Goal: Navigation & Orientation: Find specific page/section

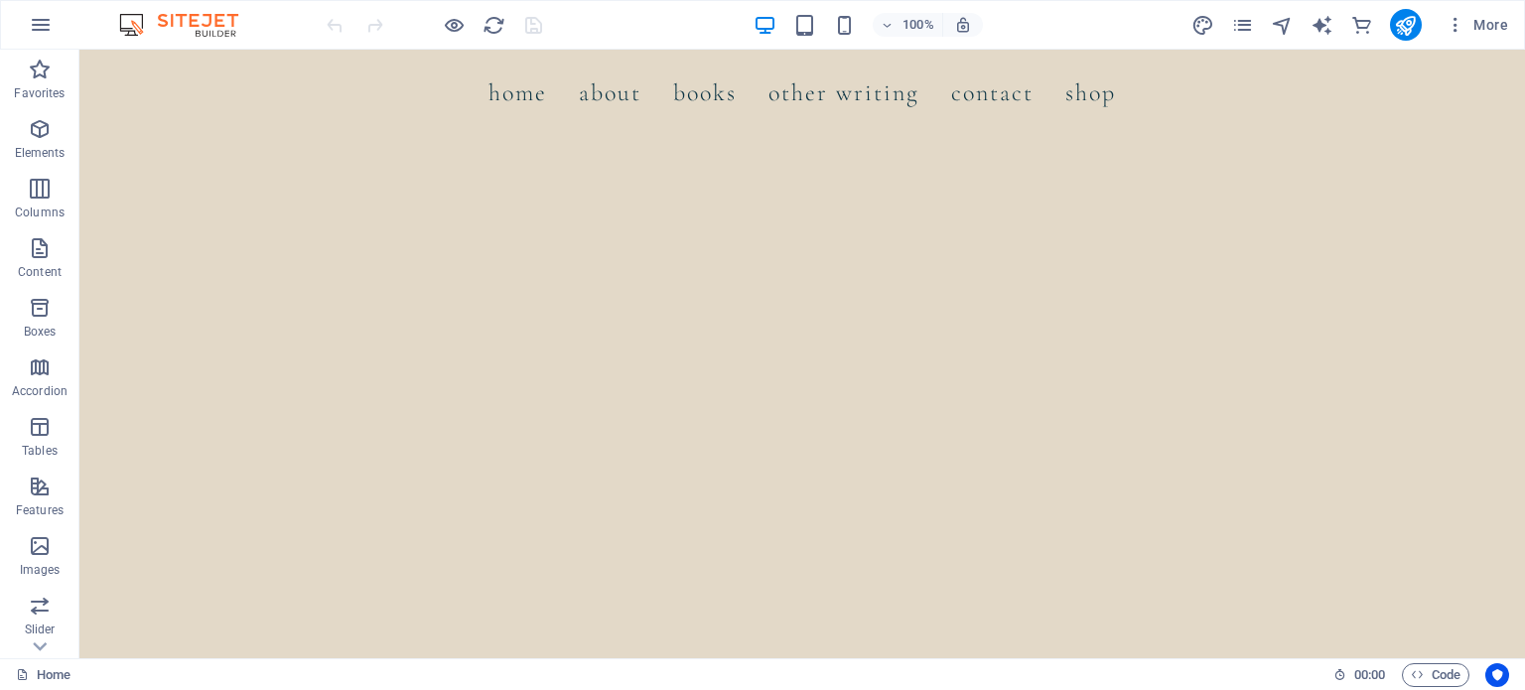
scroll to position [1246, 0]
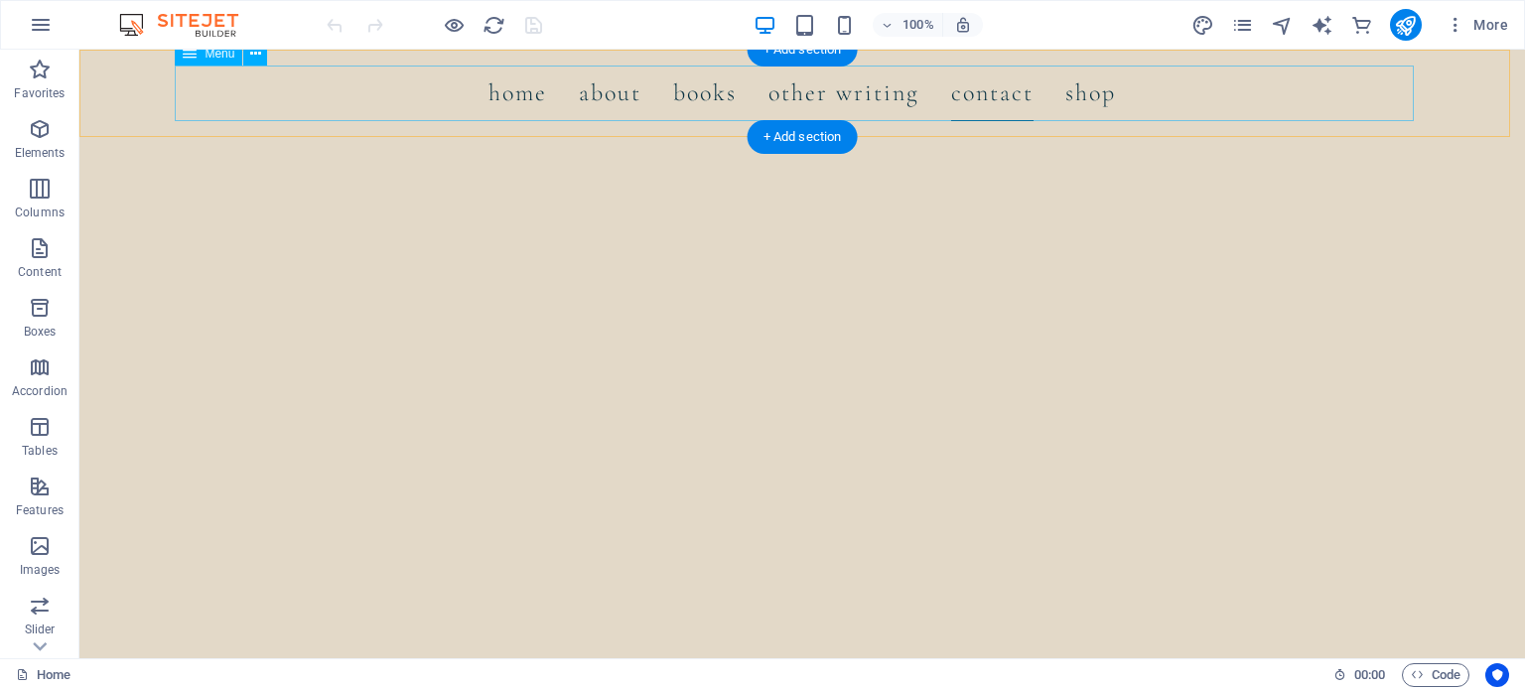
click at [993, 105] on nav "Home About Books Other Writing Contact Shop 100 Writing Tips Novel Writing Guide" at bounding box center [802, 94] width 1239 height 56
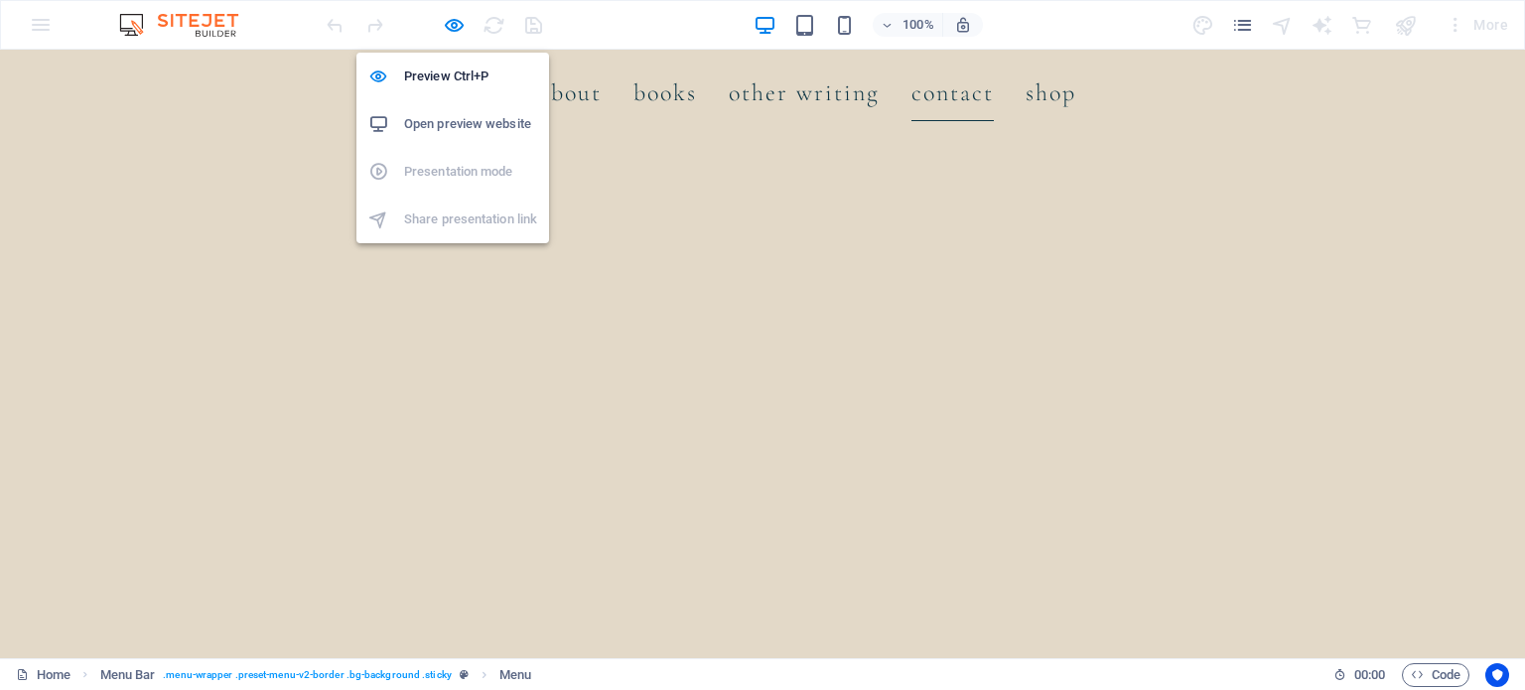
scroll to position [5072, 0]
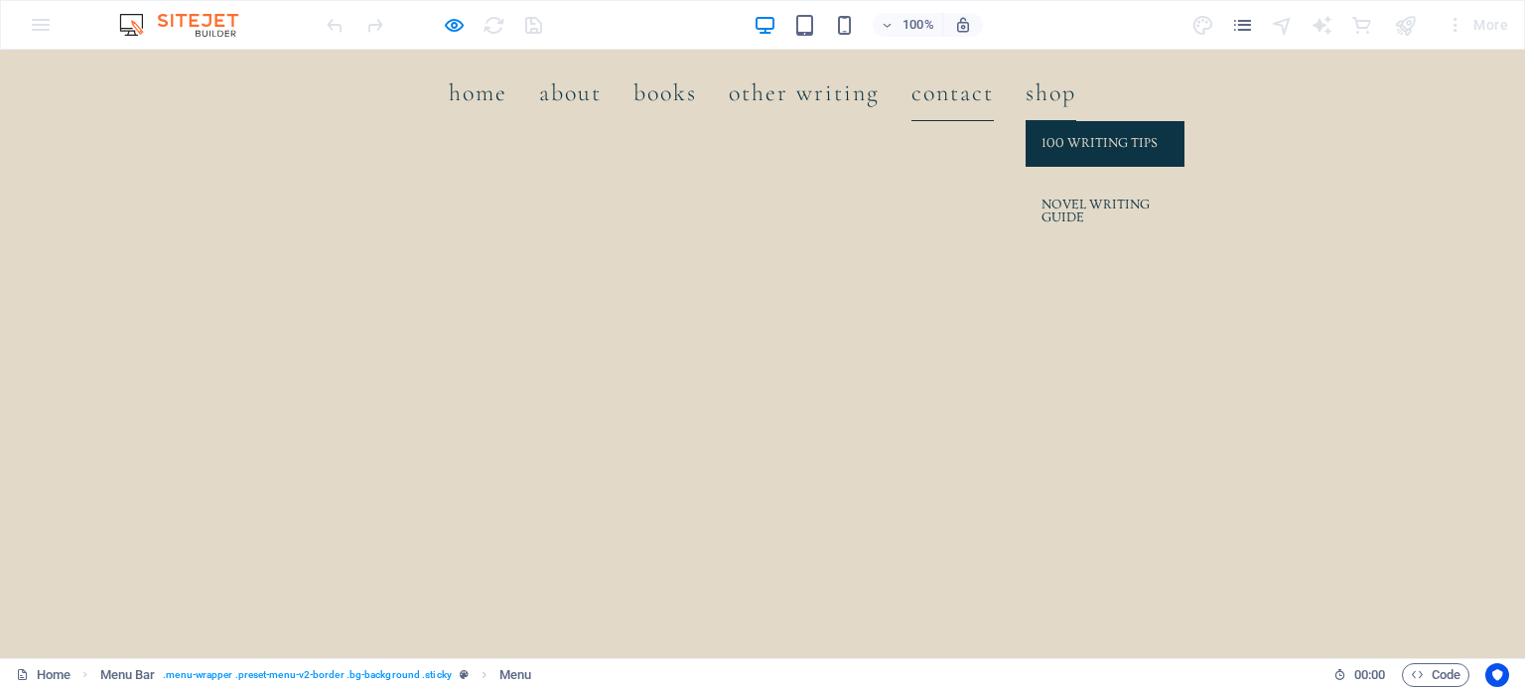
click at [1061, 150] on link "100 Writing Tips" at bounding box center [1105, 144] width 159 height 46
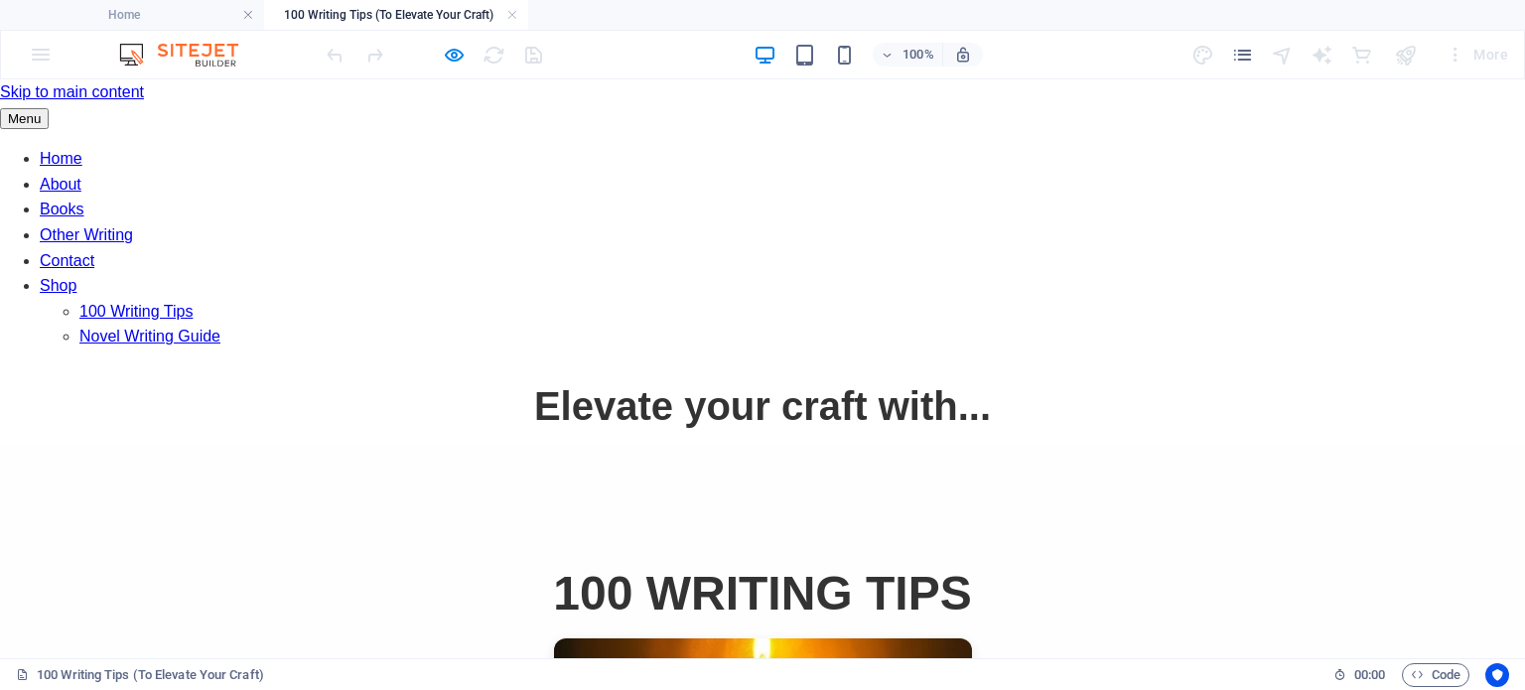
scroll to position [0, 0]
click at [1049, 146] on nav "Home About Books Other Writing Contact Shop 100 Writing Tips Novel Writing Guide" at bounding box center [762, 248] width 1525 height 204
click at [460, 60] on icon "button" at bounding box center [454, 55] width 23 height 23
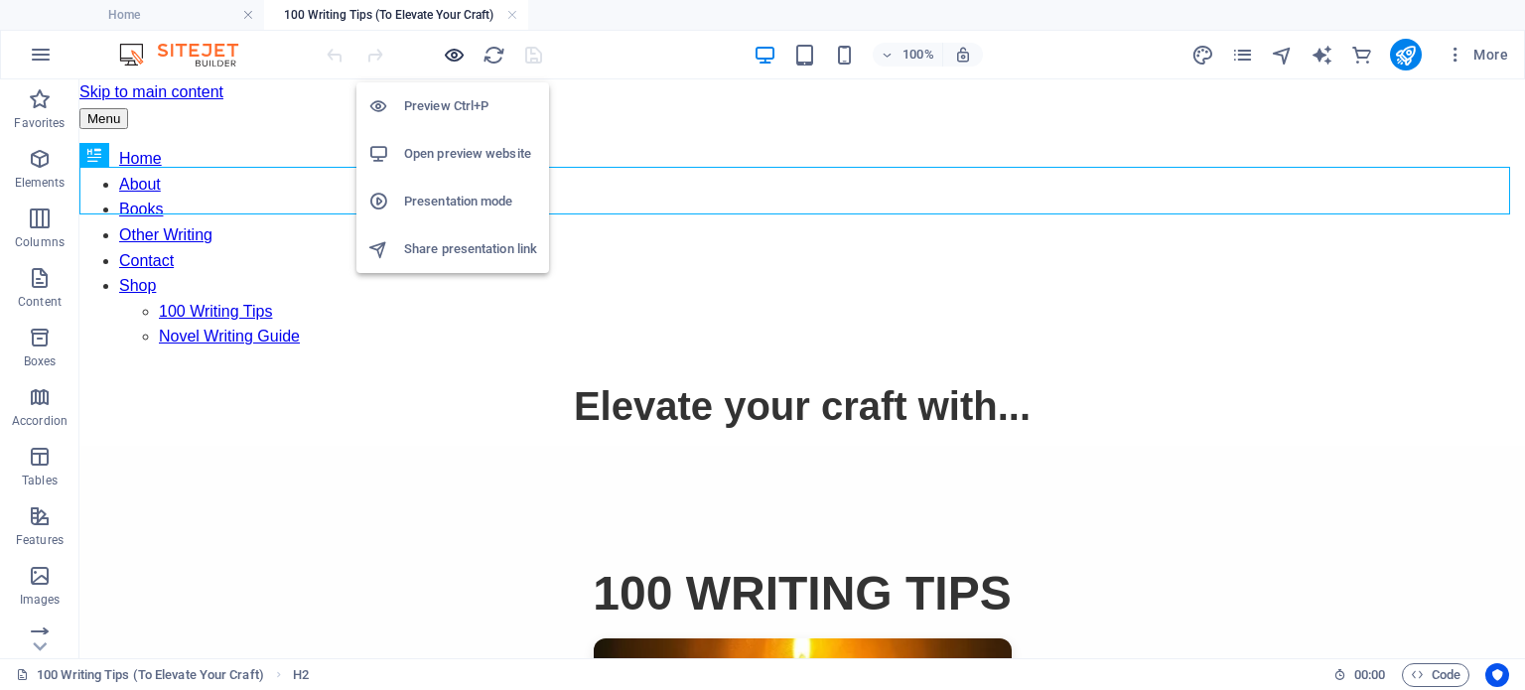
click at [459, 59] on icon "button" at bounding box center [454, 55] width 23 height 23
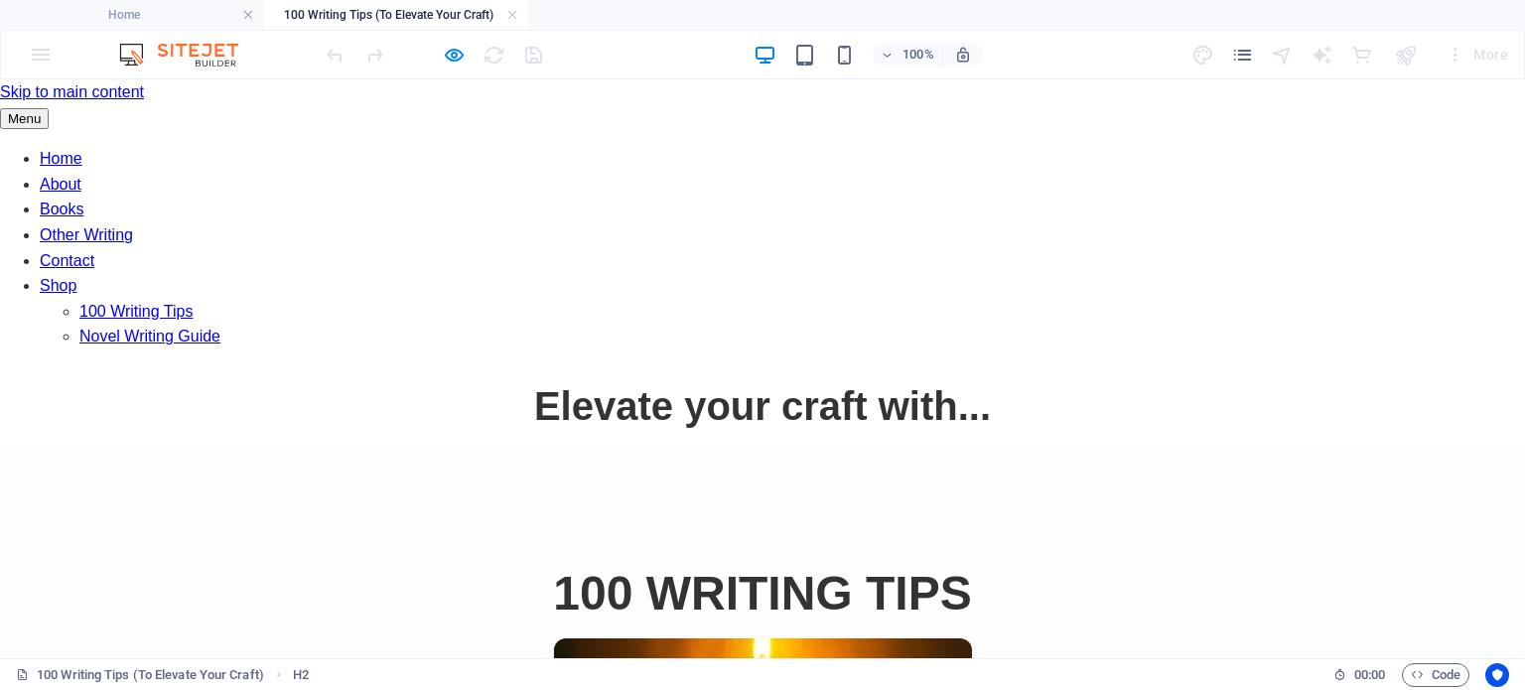
click at [76, 277] on link "Shop" at bounding box center [58, 285] width 37 height 17
click at [82, 150] on link "Home" at bounding box center [61, 158] width 43 height 17
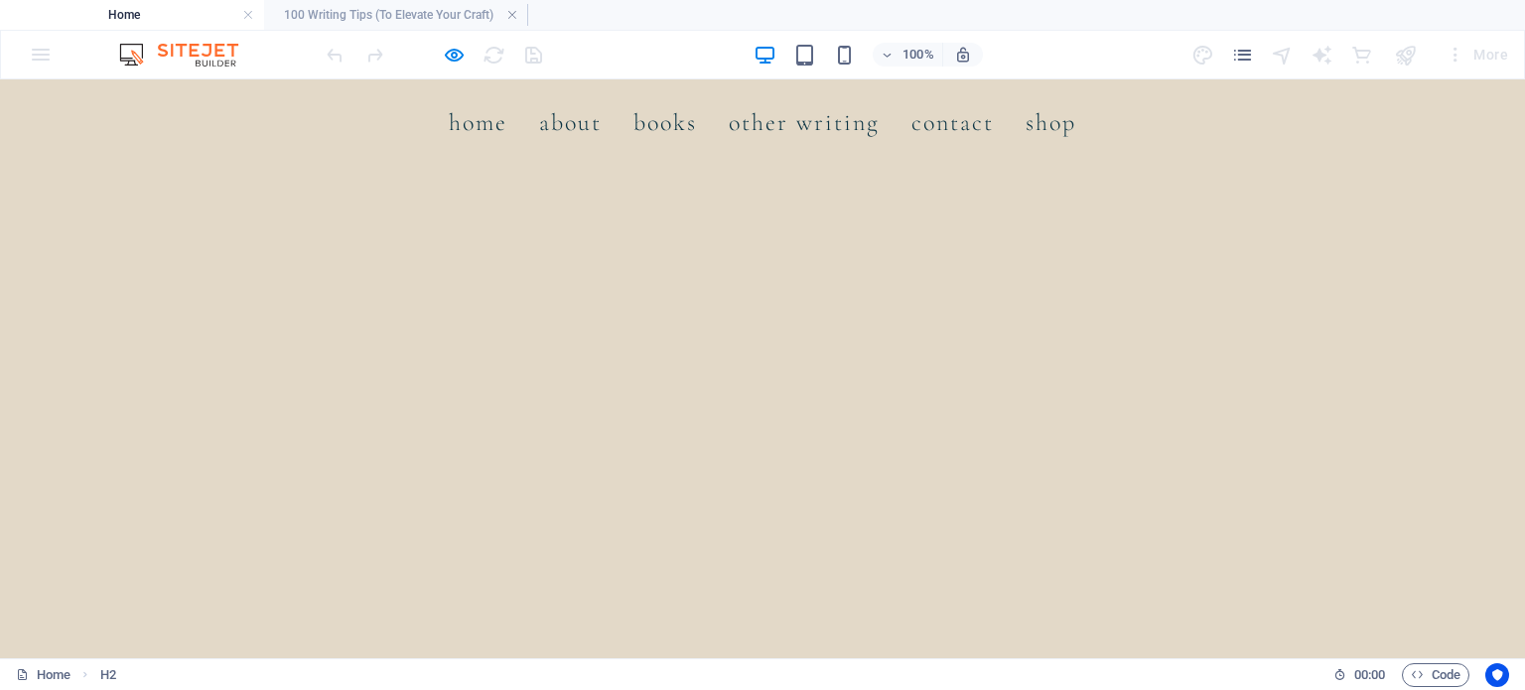
scroll to position [3134, 0]
click at [671, 125] on link "Books" at bounding box center [666, 123] width 64 height 56
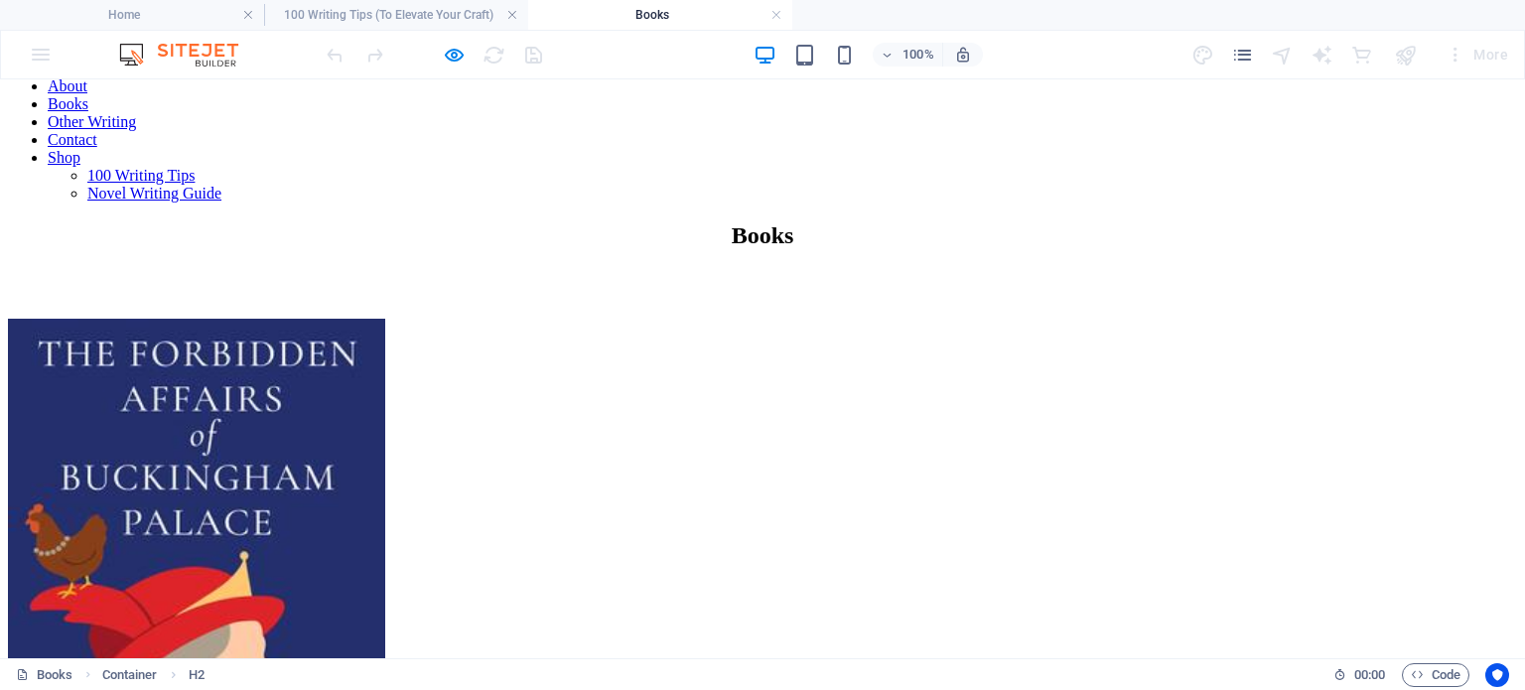
scroll to position [0, 0]
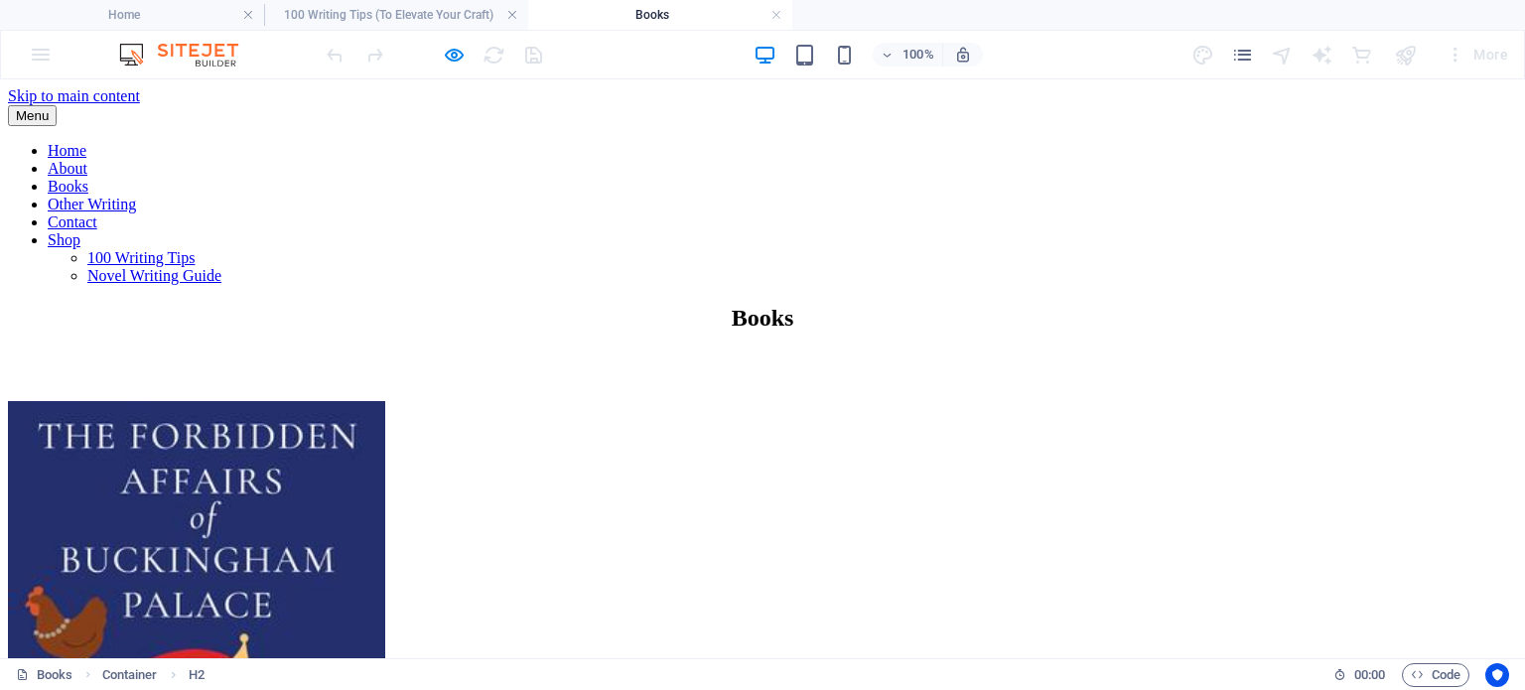
click at [786, 55] on div "100%" at bounding box center [868, 55] width 229 height 32
click at [806, 55] on icon "button" at bounding box center [804, 55] width 23 height 23
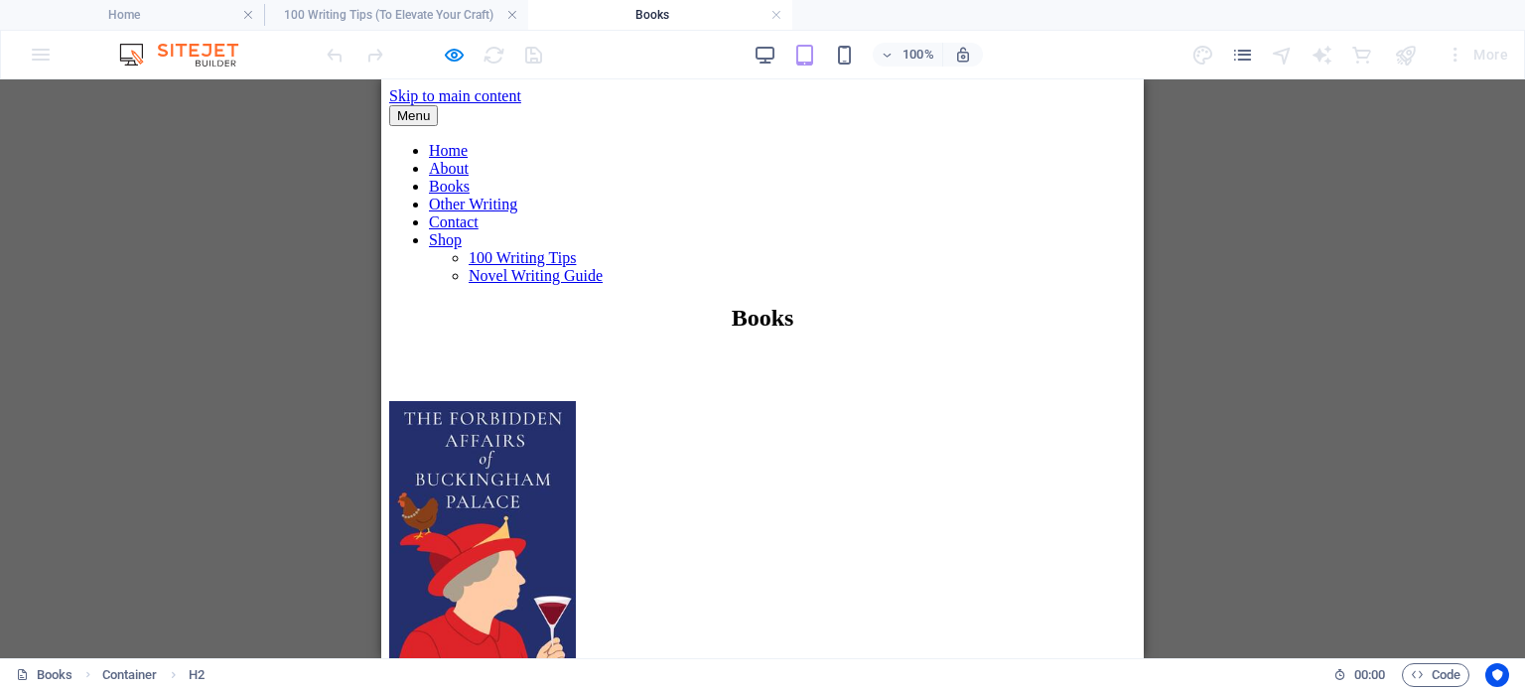
click at [748, 55] on div "100% More" at bounding box center [920, 55] width 1194 height 32
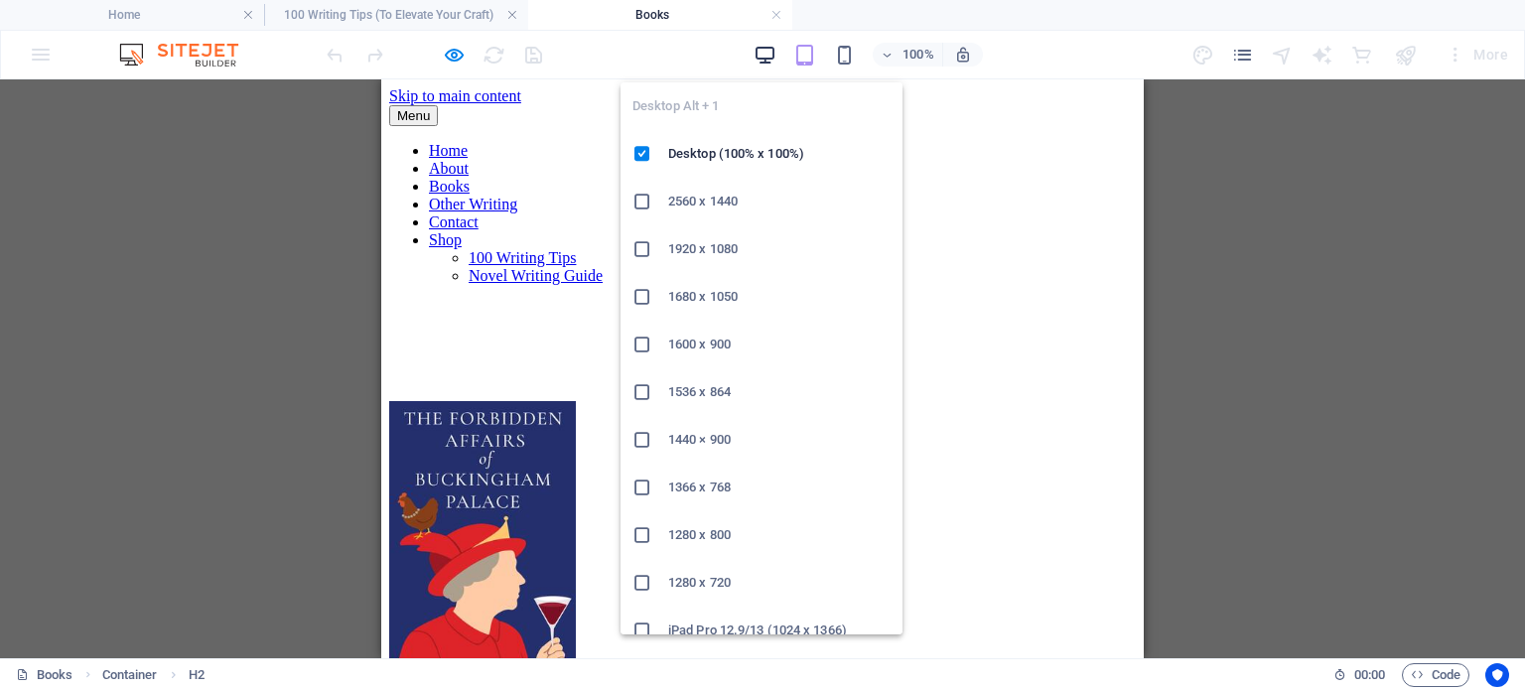
click at [769, 54] on icon "button" at bounding box center [765, 55] width 23 height 23
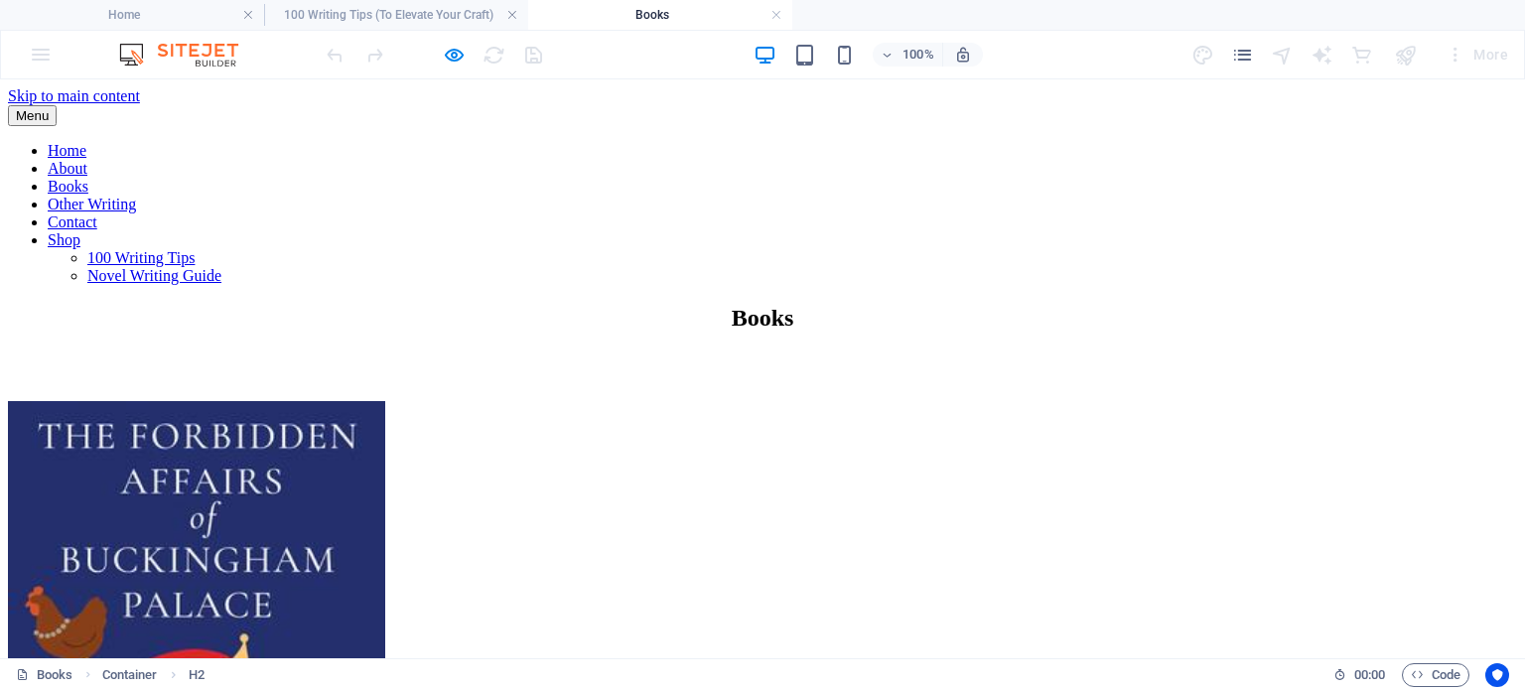
click at [782, 18] on h4 "Books" at bounding box center [660, 15] width 264 height 22
click at [770, 16] on h4 "Books" at bounding box center [660, 15] width 264 height 22
click at [775, 15] on link at bounding box center [777, 15] width 12 height 19
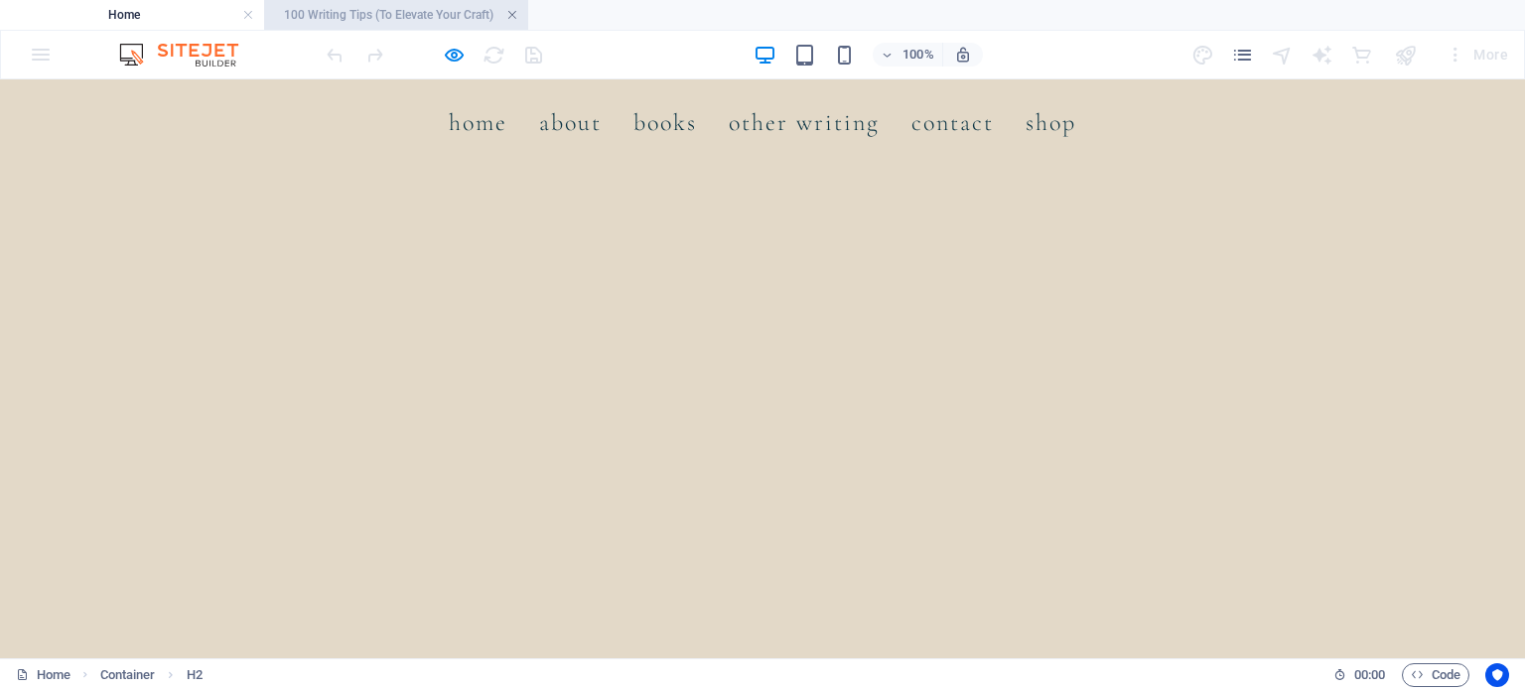
click at [514, 15] on link at bounding box center [512, 15] width 12 height 19
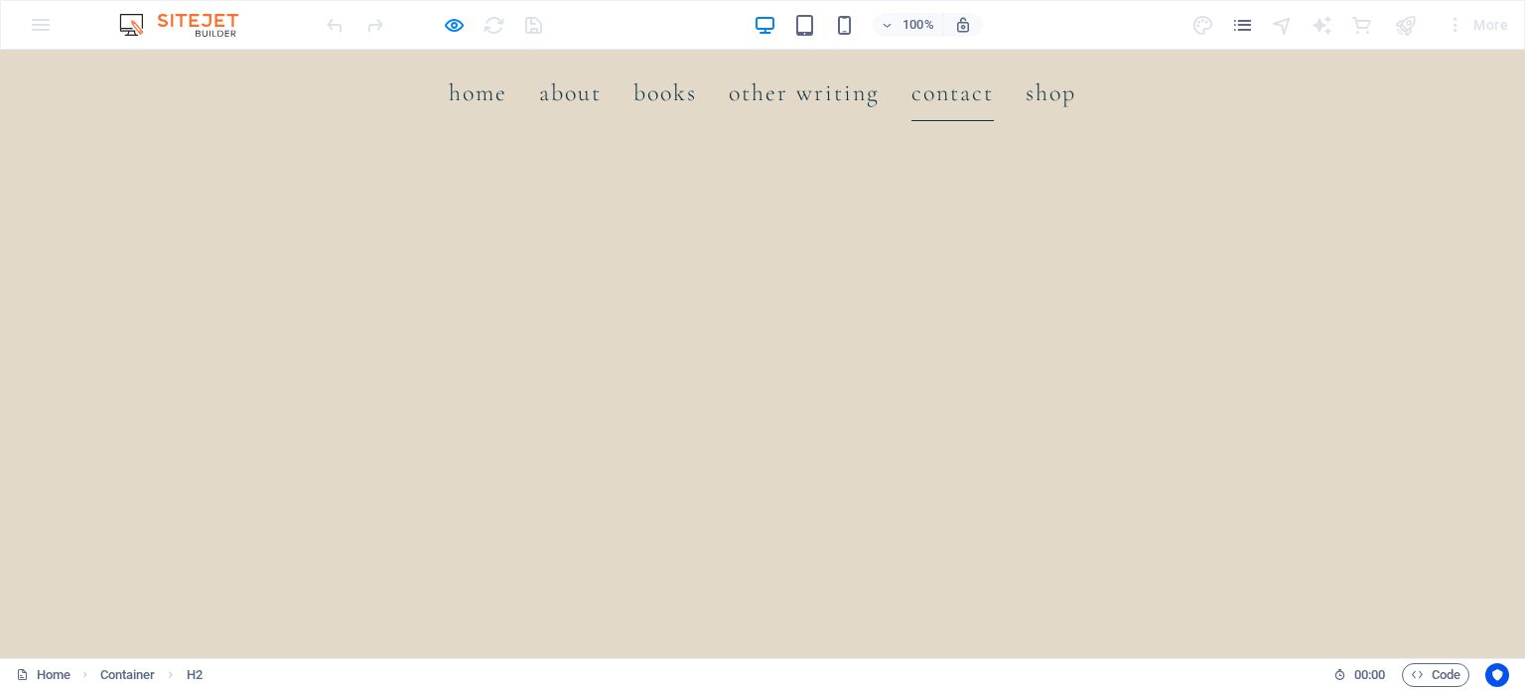
click at [952, 98] on link "Contact" at bounding box center [953, 94] width 82 height 56
click at [812, 106] on link "Other Writing" at bounding box center [804, 94] width 151 height 56
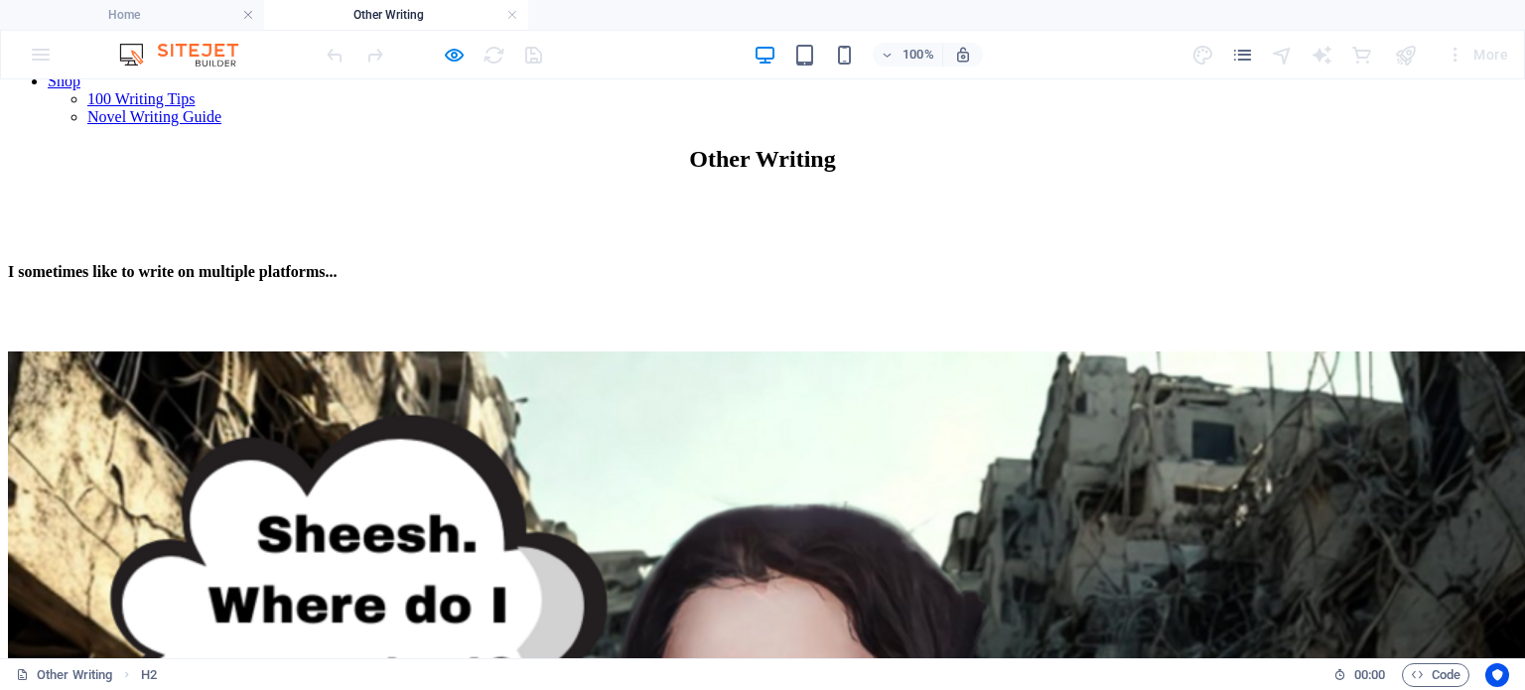
scroll to position [136, 0]
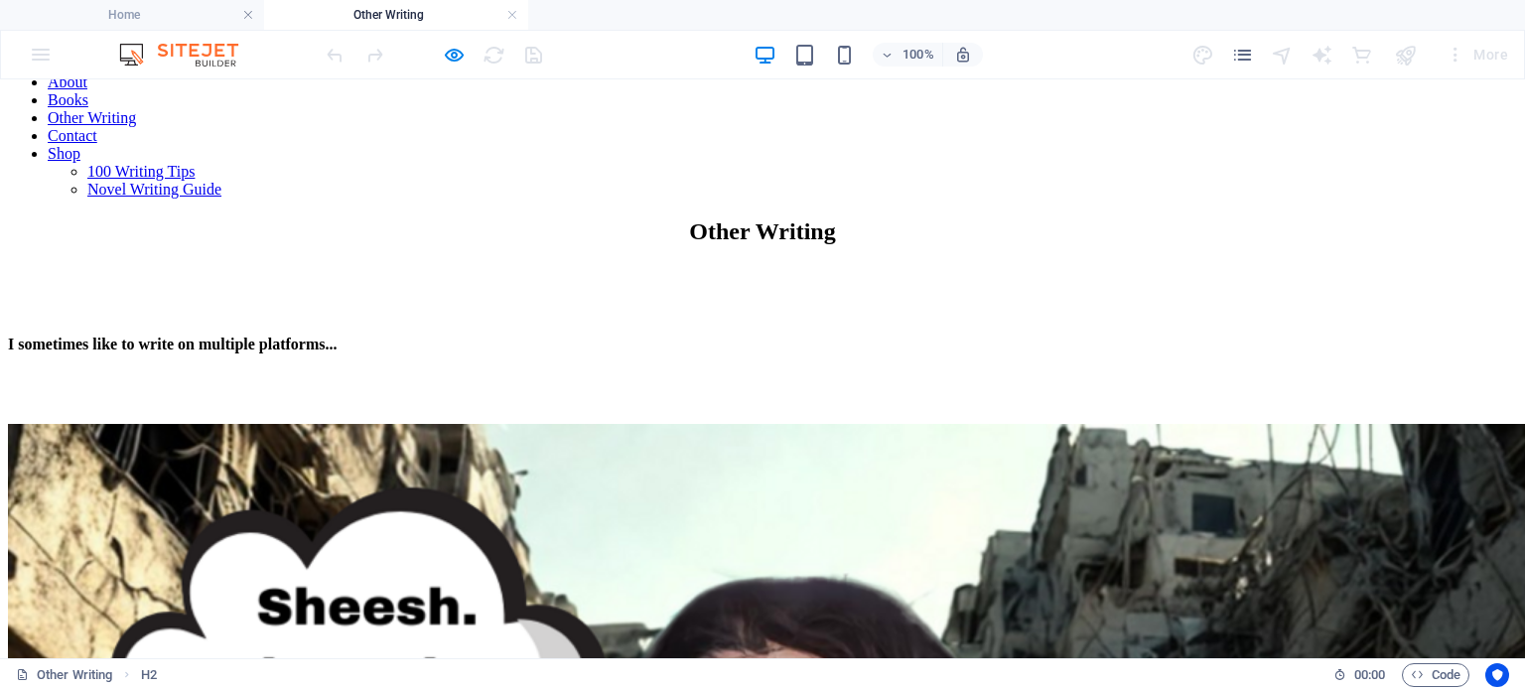
click at [819, 55] on div "100%" at bounding box center [868, 55] width 229 height 32
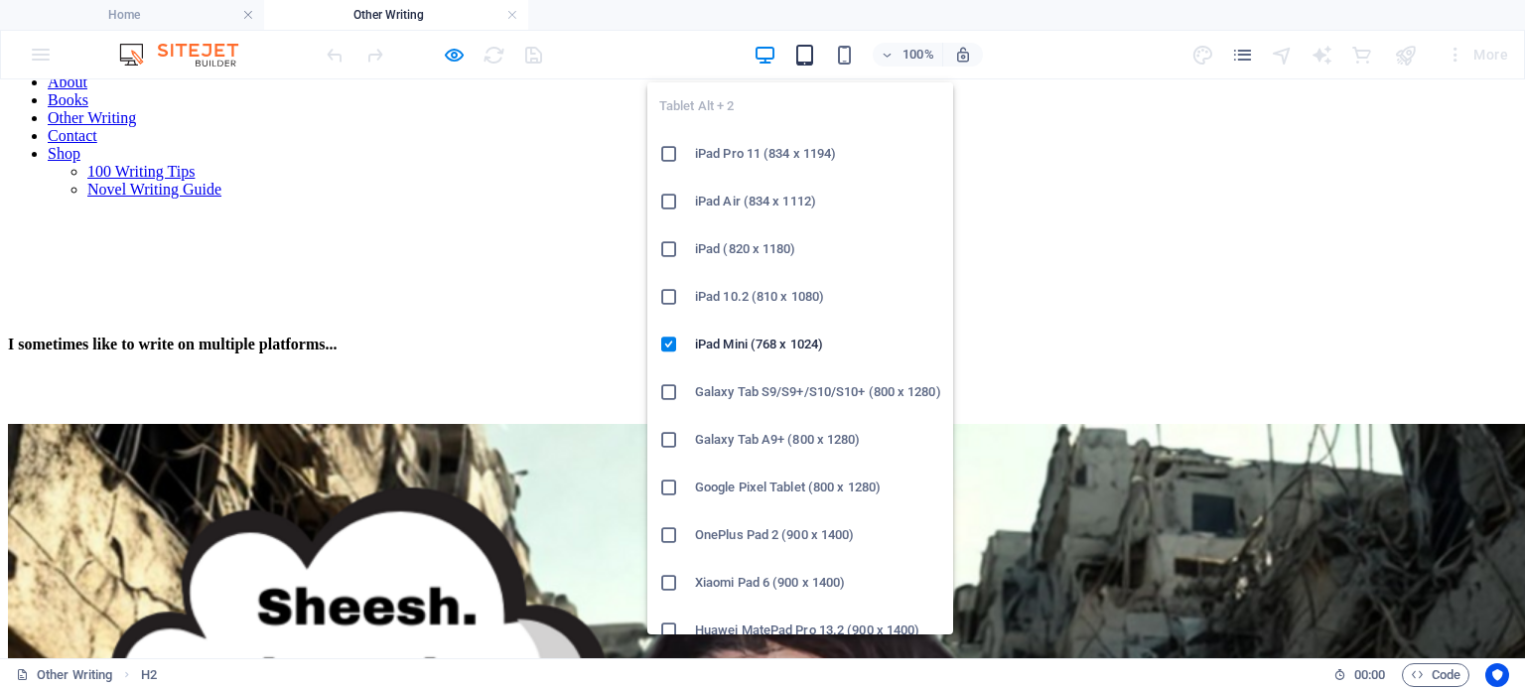
click at [810, 55] on icon "button" at bounding box center [804, 55] width 23 height 23
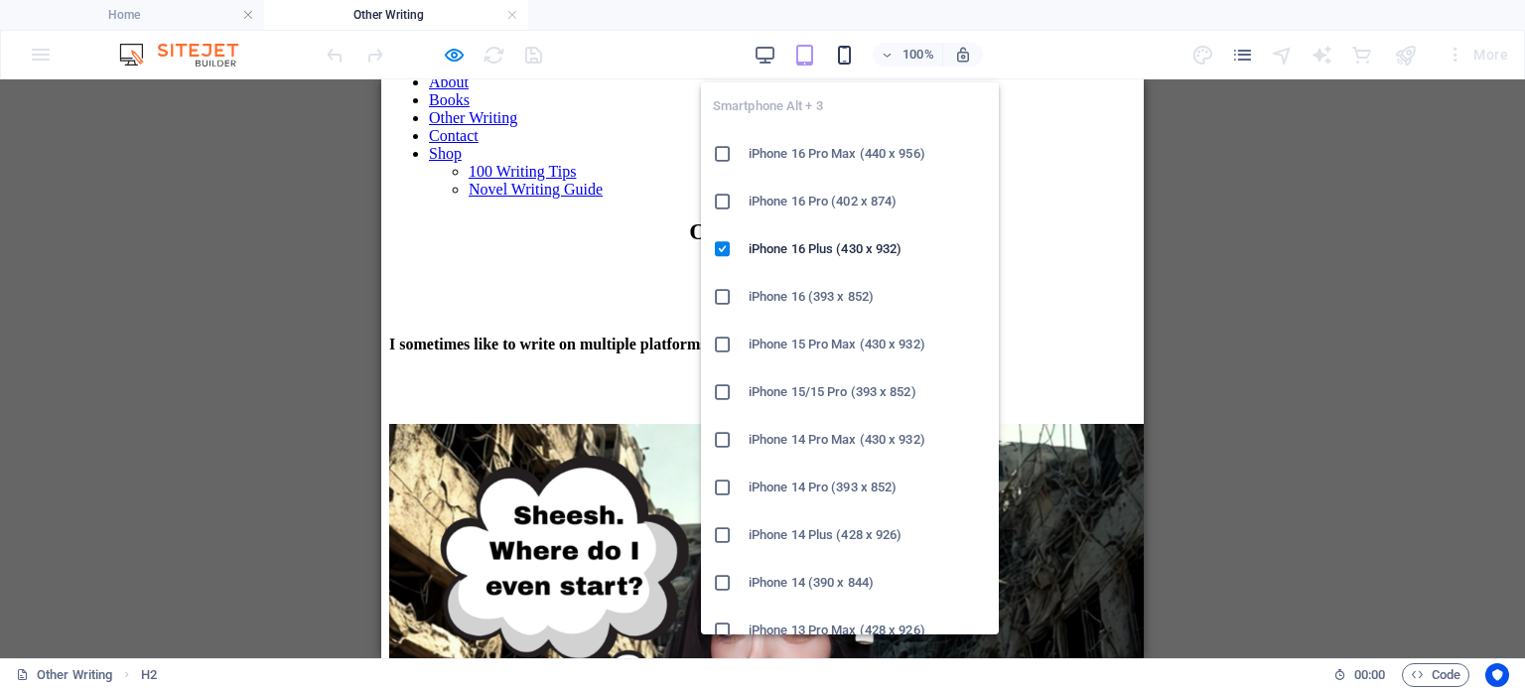
click at [834, 52] on icon "button" at bounding box center [844, 55] width 23 height 23
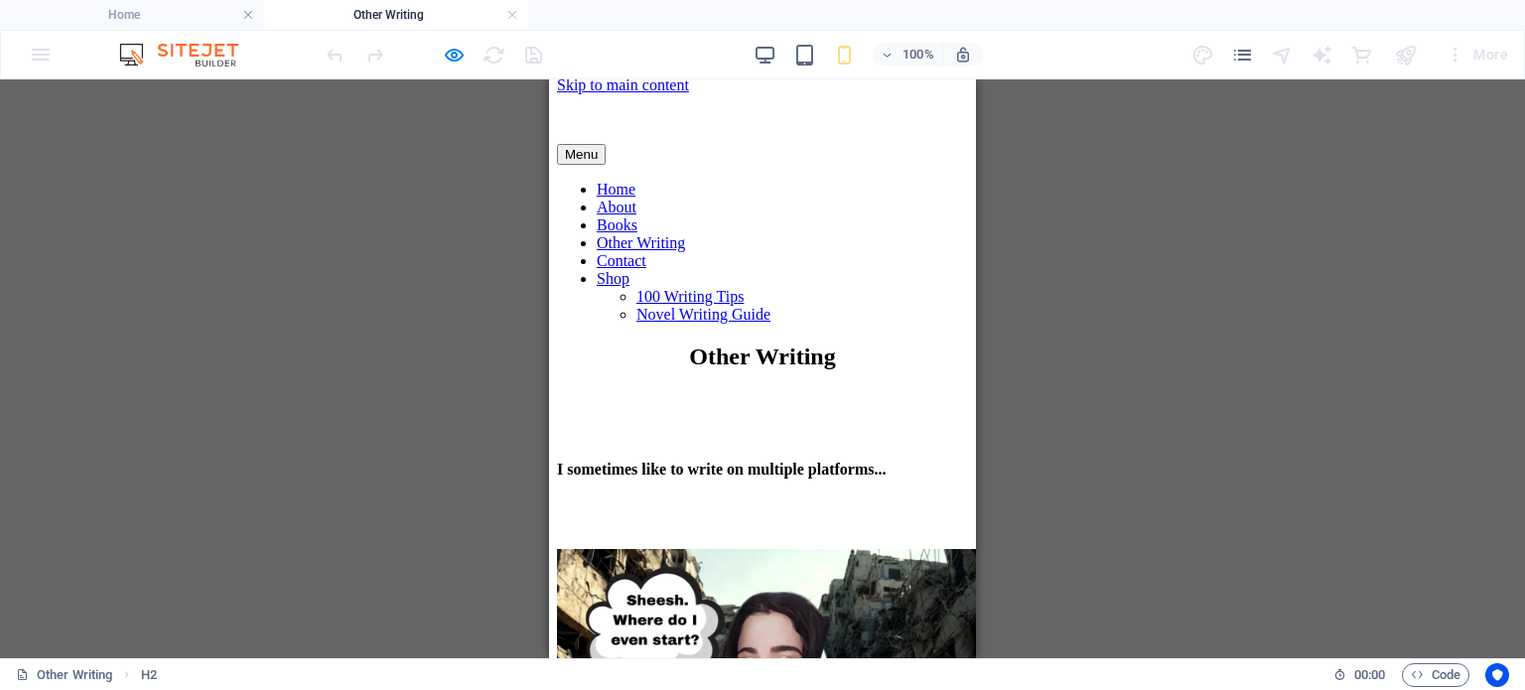
scroll to position [0, 0]
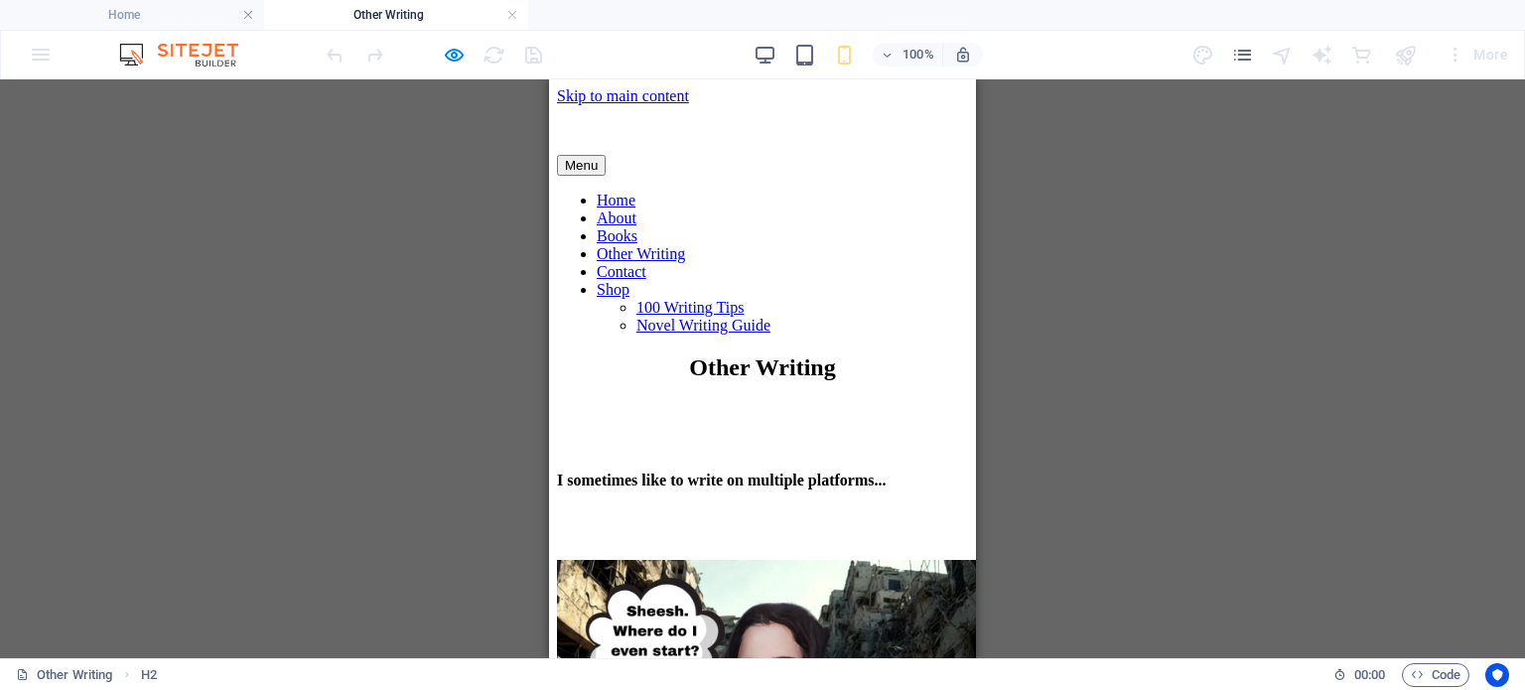
click at [921, 157] on div "Menu" at bounding box center [762, 165] width 411 height 21
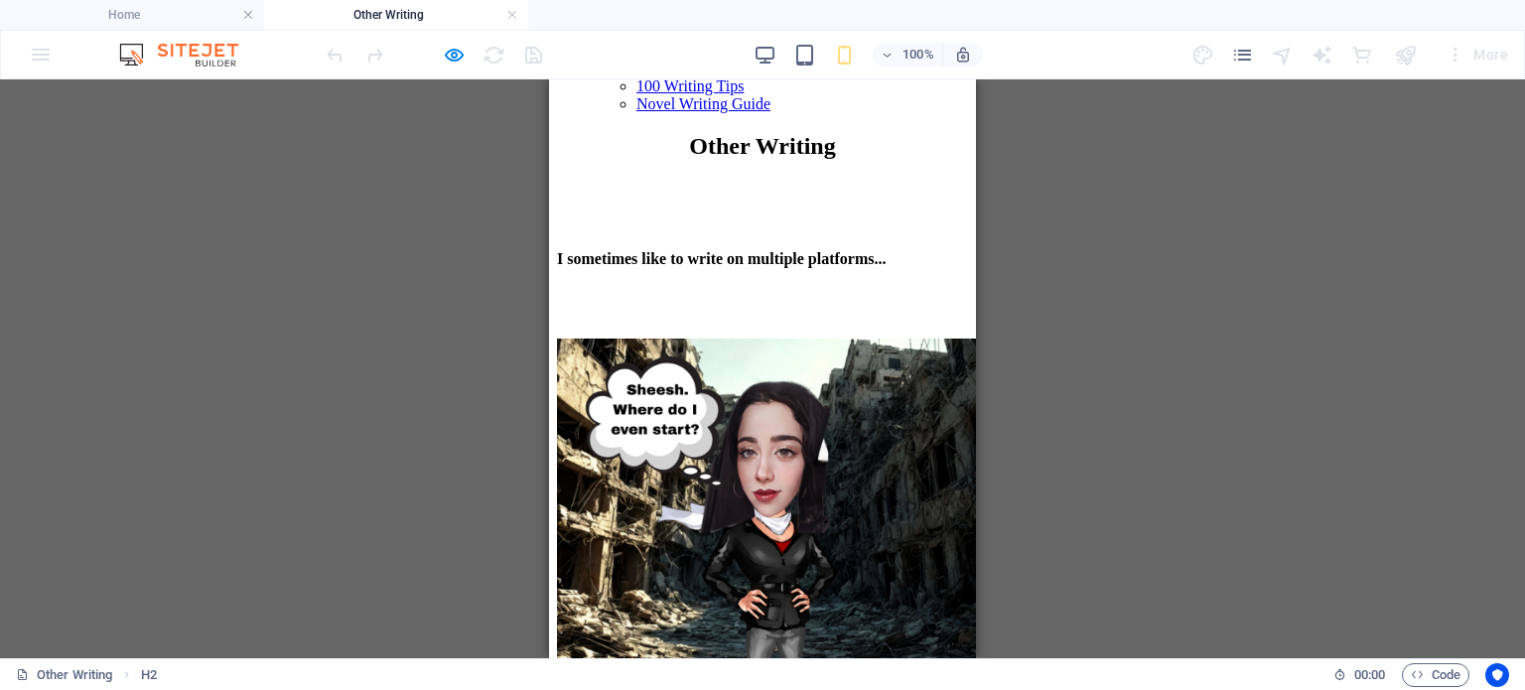
drag, startPoint x: 967, startPoint y: 322, endPoint x: 1526, endPoint y: 499, distance: 586.6
click at [752, 112] on nav "Home About Books Other Writing Contact Shop 100 Writing Tips Novel Writing Guide" at bounding box center [762, 40] width 411 height 143
